Goal: Complete application form

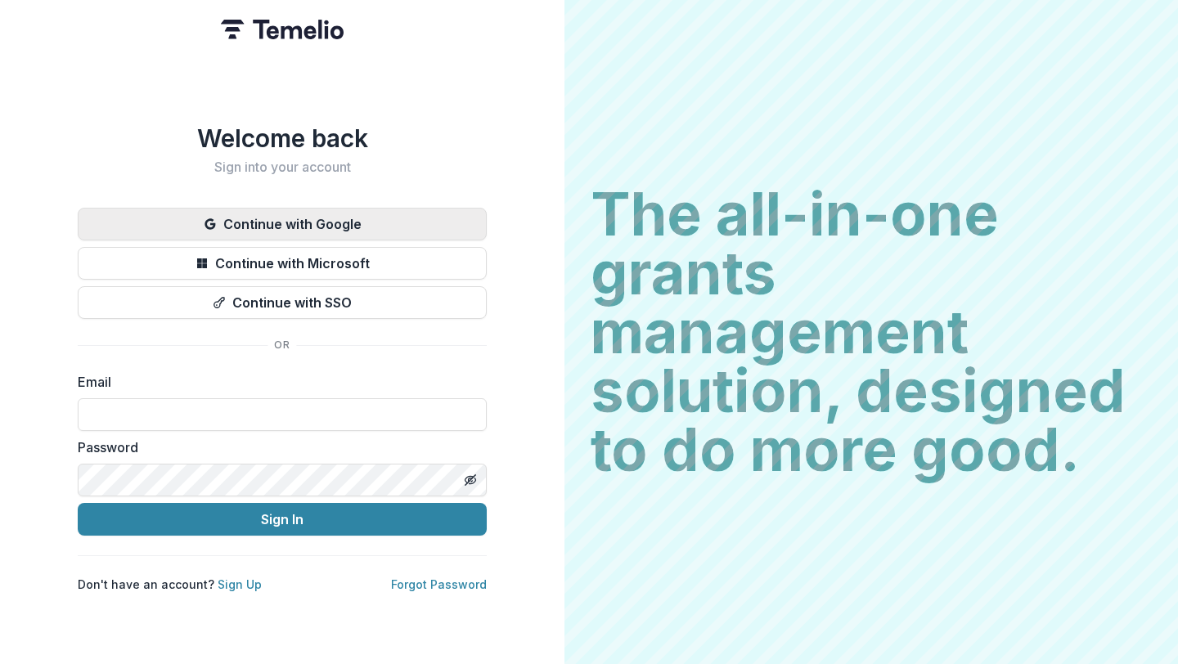
click at [343, 221] on button "Continue with Google" at bounding box center [282, 224] width 409 height 33
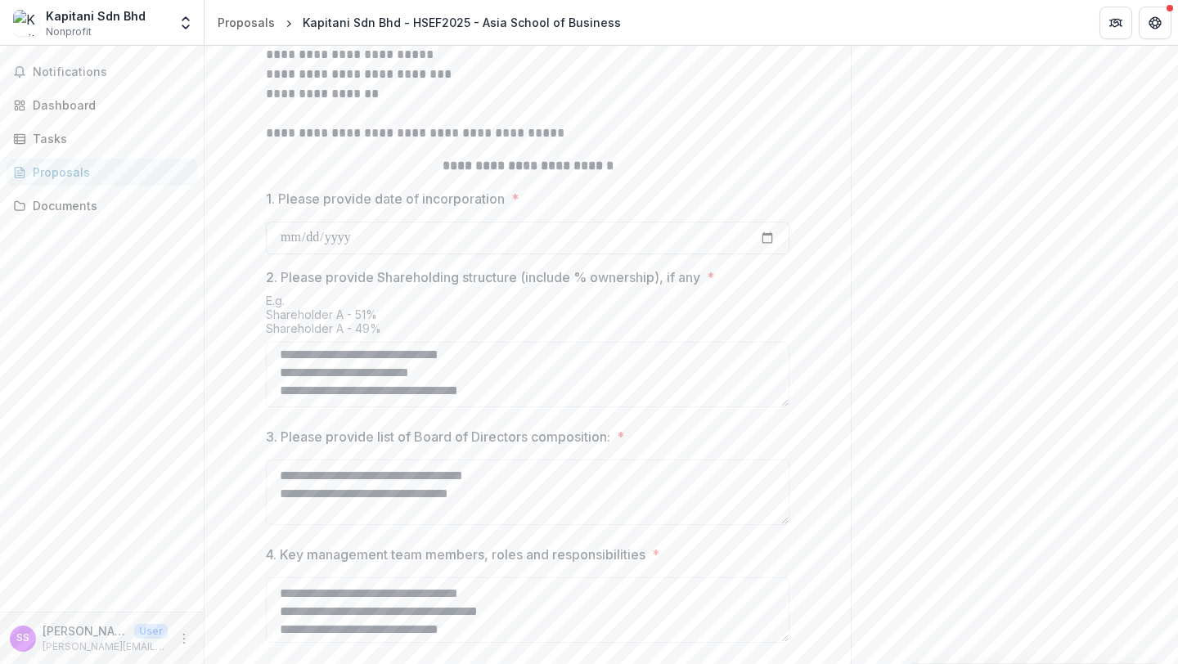
scroll to position [687, 0]
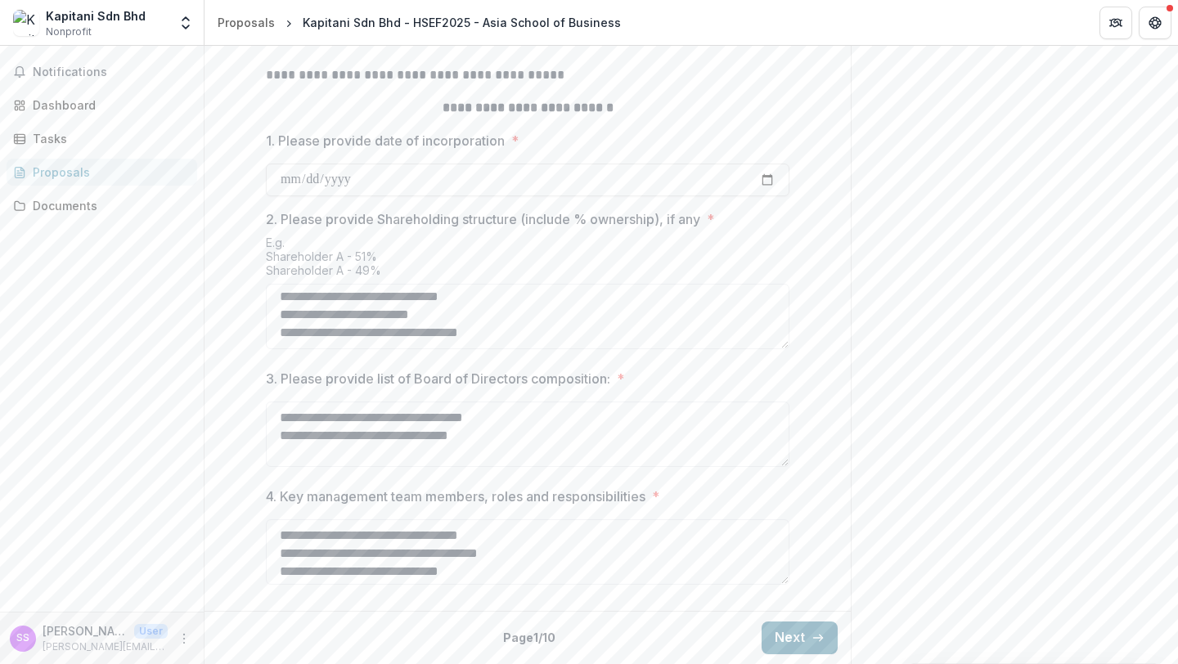
click at [783, 632] on button "Next" at bounding box center [800, 638] width 76 height 33
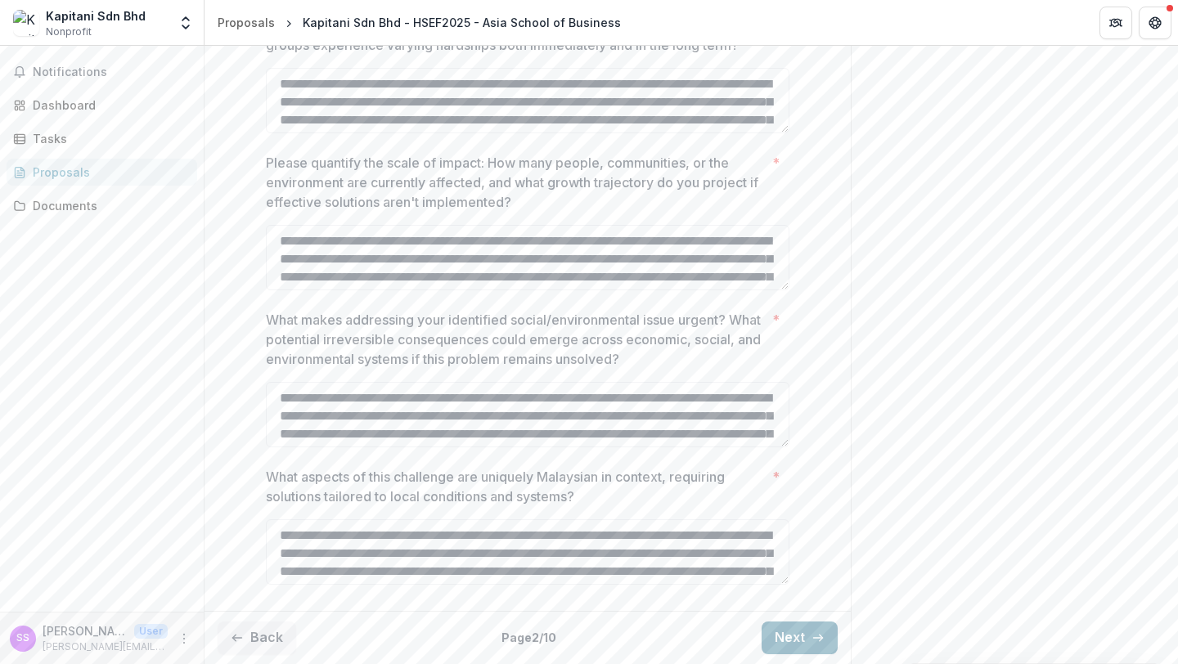
click at [792, 639] on button "Next" at bounding box center [800, 638] width 76 height 33
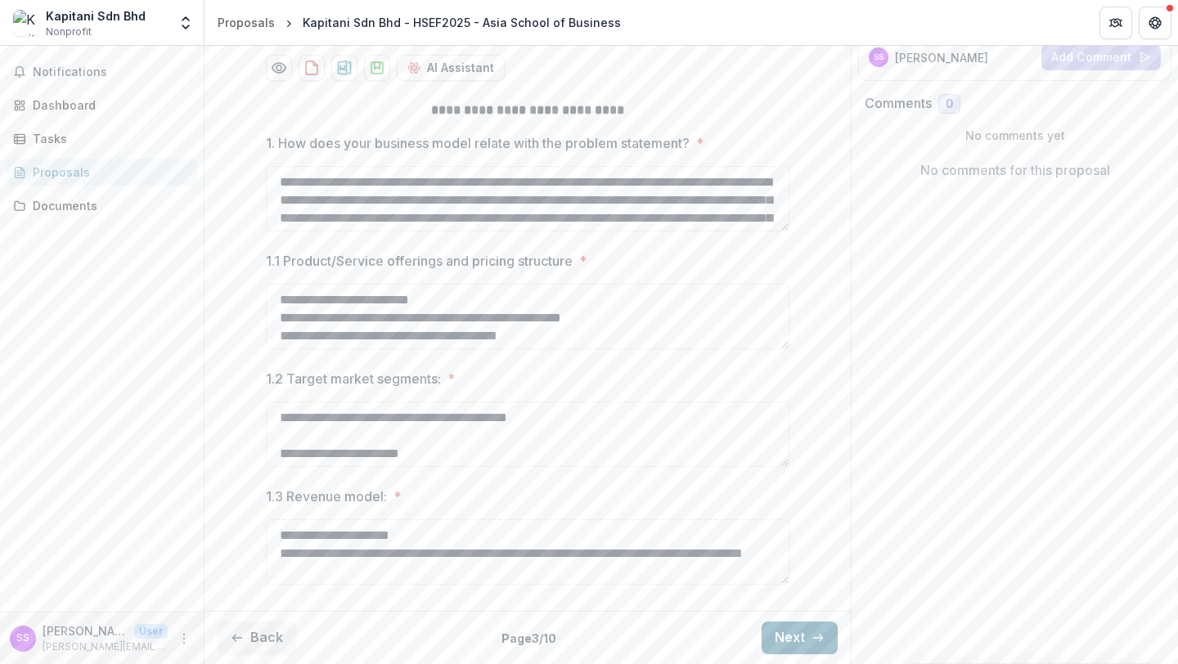
click at [792, 639] on button "Next" at bounding box center [800, 638] width 76 height 33
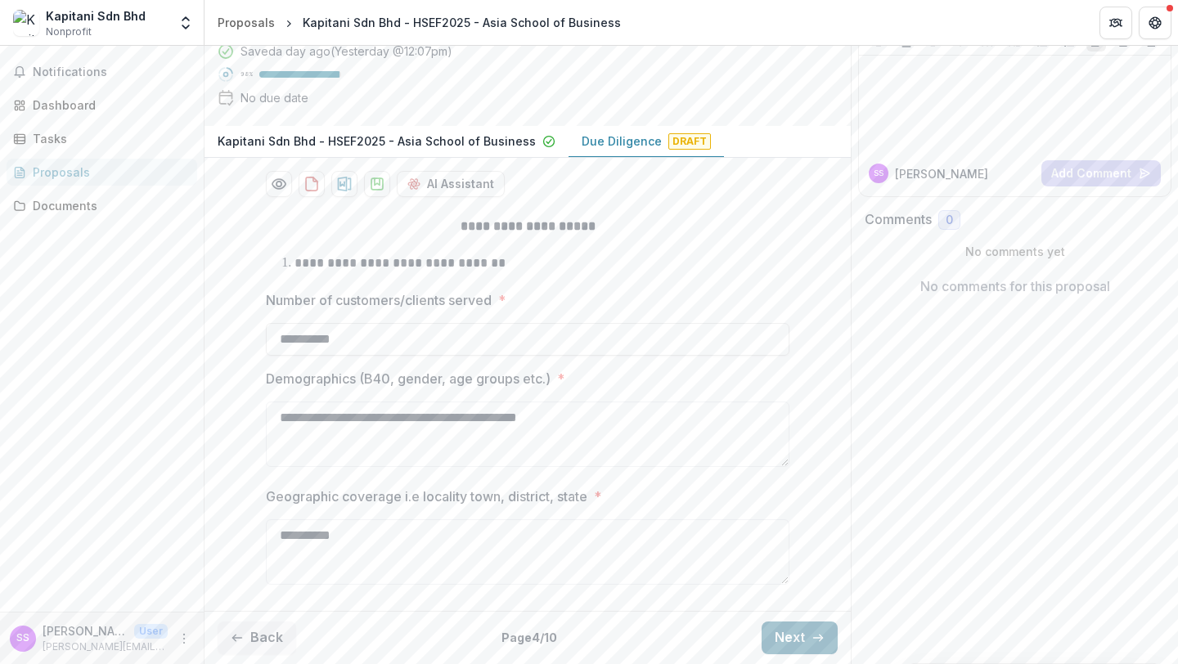
click at [792, 639] on button "Next" at bounding box center [800, 638] width 76 height 33
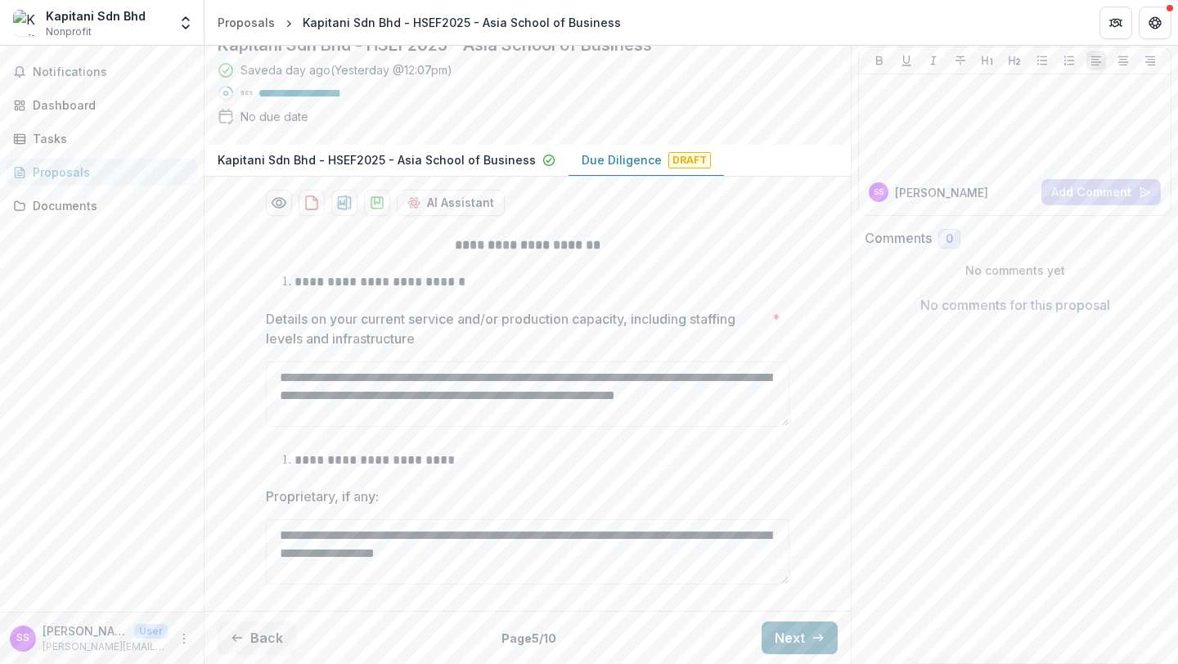
click at [792, 639] on button "Next" at bounding box center [800, 638] width 76 height 33
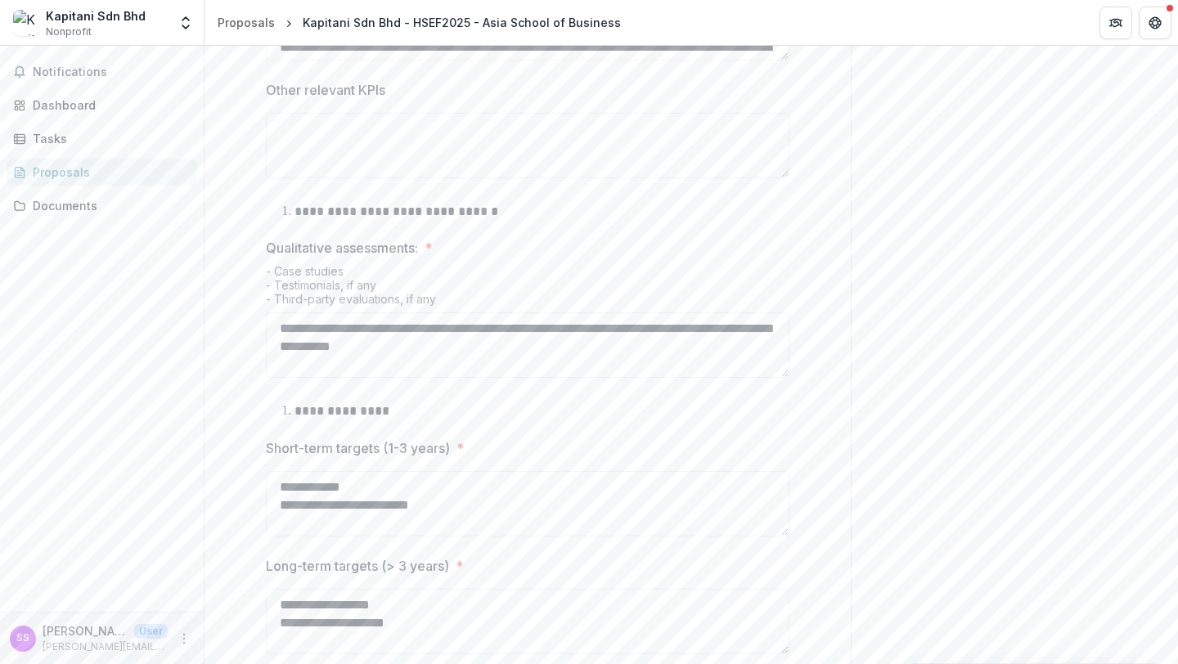
scroll to position [949, 0]
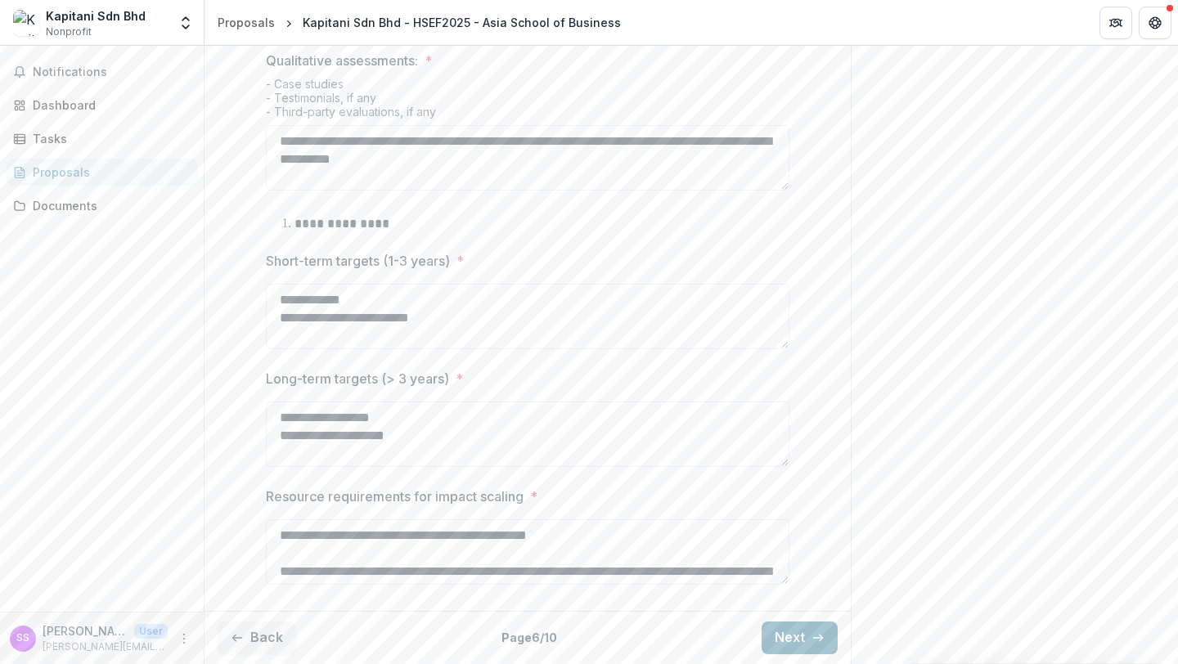
click at [786, 638] on button "Next" at bounding box center [800, 638] width 76 height 33
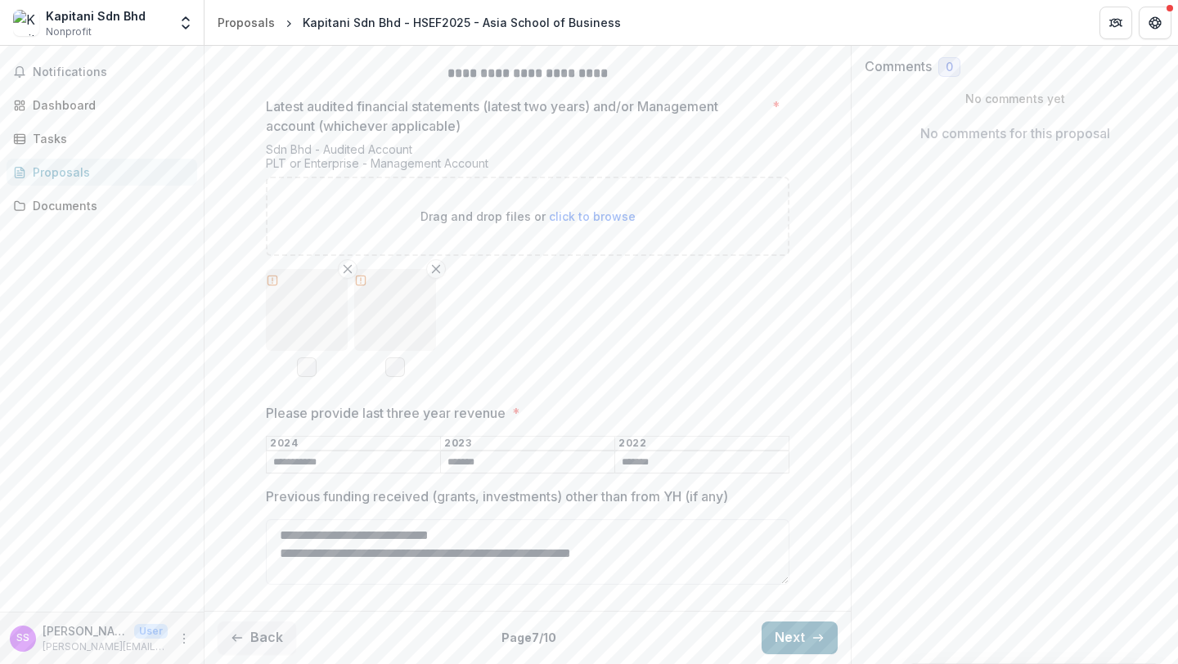
scroll to position [349, 0]
click at [813, 632] on icon "button" at bounding box center [817, 638] width 13 height 13
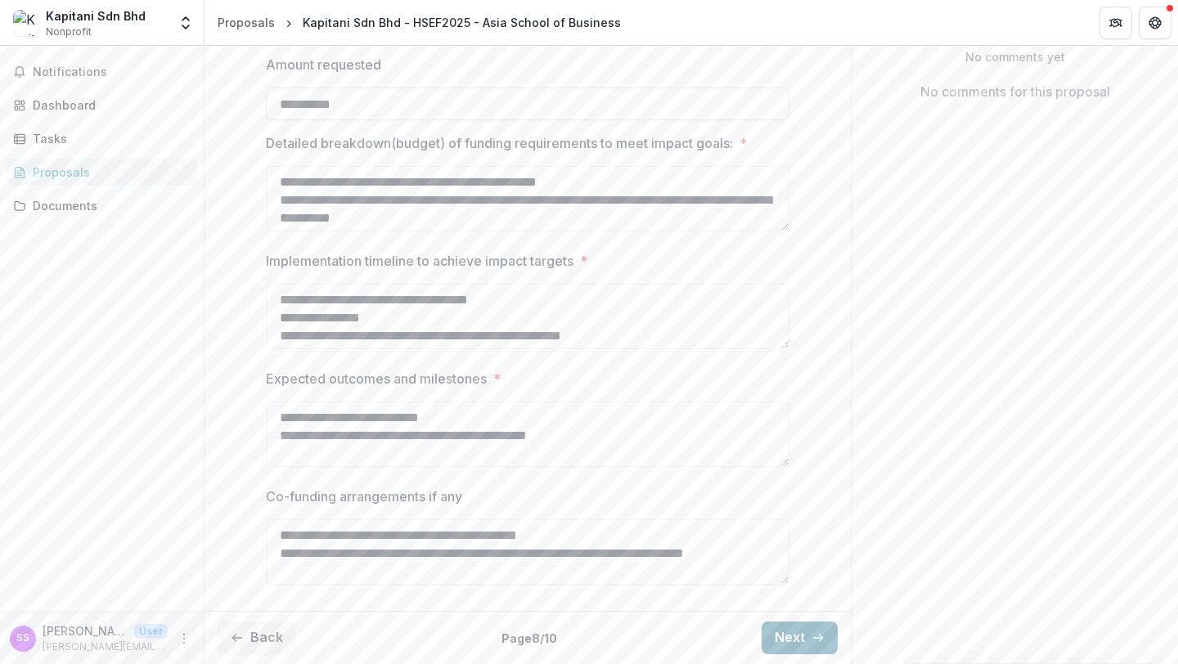
click at [794, 632] on button "Next" at bounding box center [800, 638] width 76 height 33
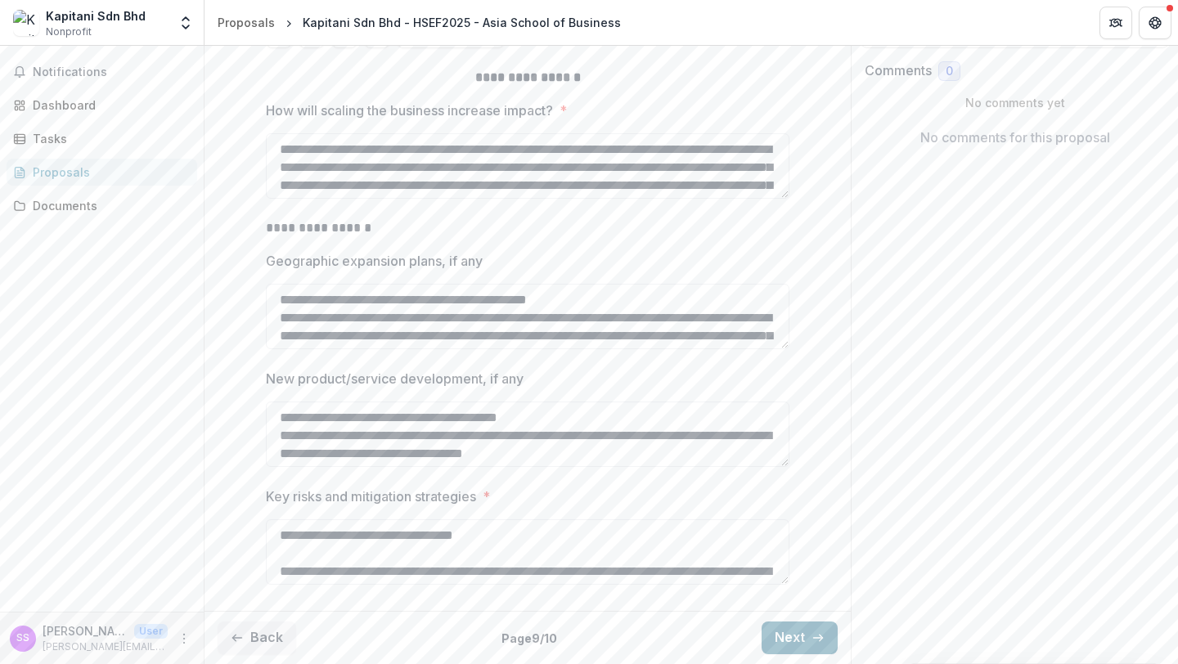
click at [795, 637] on button "Next" at bounding box center [800, 638] width 76 height 33
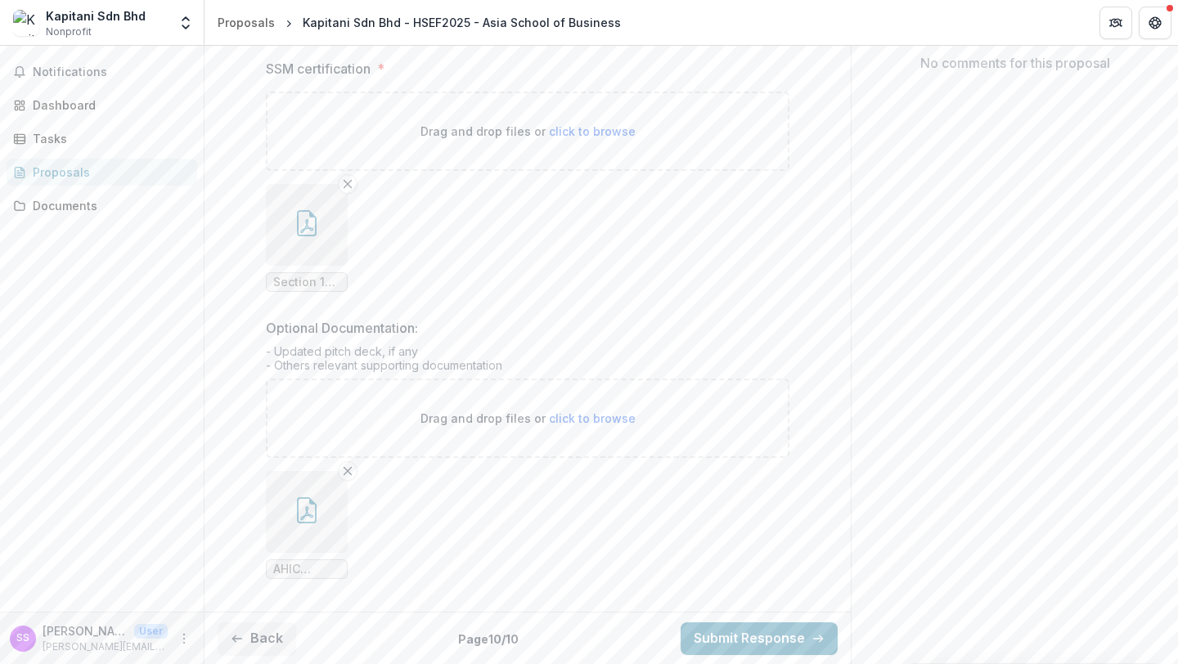
scroll to position [422, 0]
click at [786, 634] on button "Submit Response" at bounding box center [759, 638] width 157 height 33
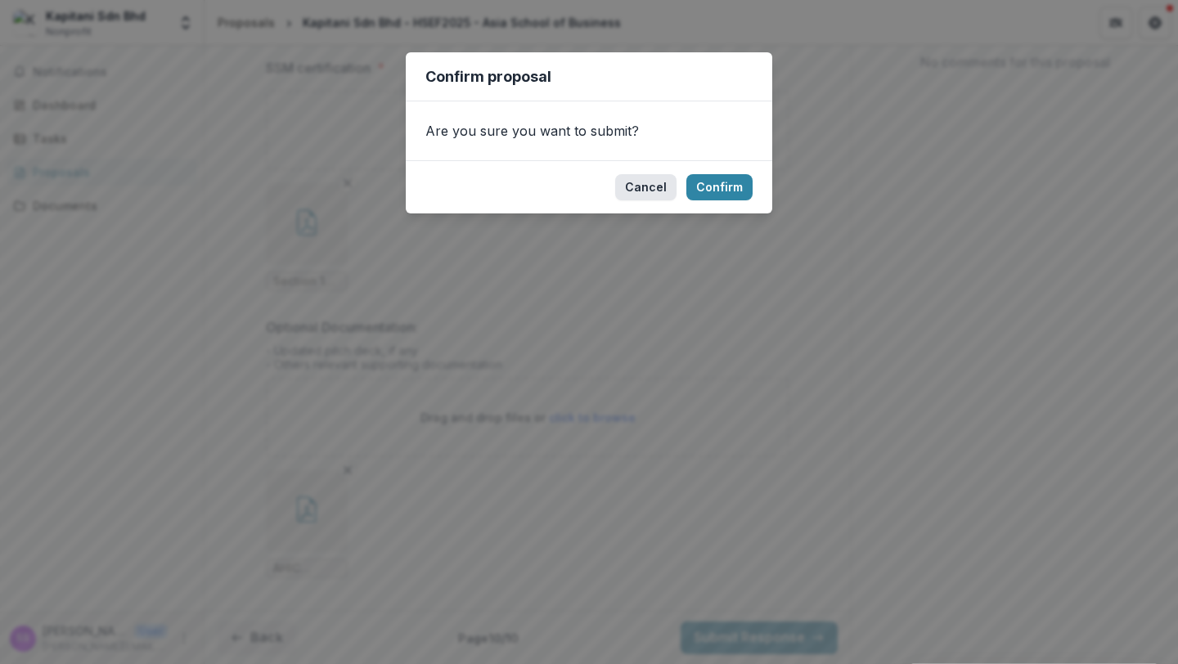
click at [652, 187] on button "Cancel" at bounding box center [645, 187] width 61 height 26
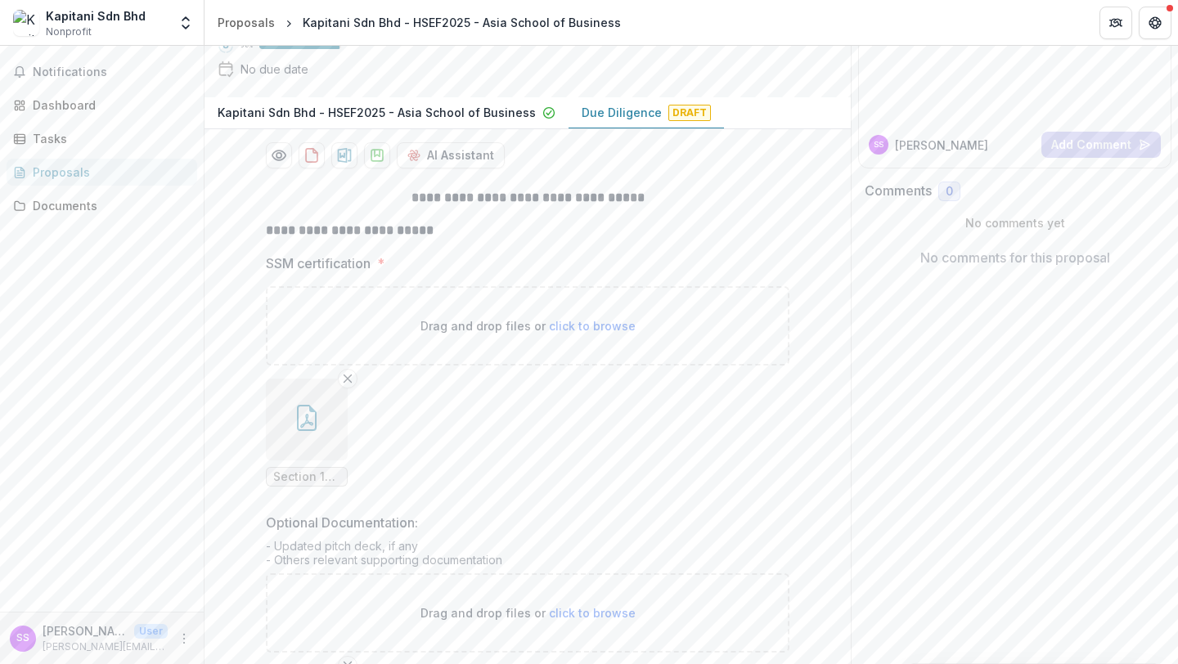
scroll to position [0, 0]
